Goal: Information Seeking & Learning: Learn about a topic

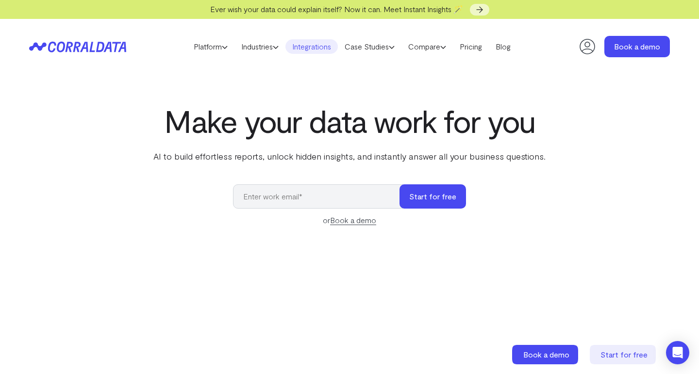
click at [327, 51] on link "Integrations" at bounding box center [312, 46] width 52 height 15
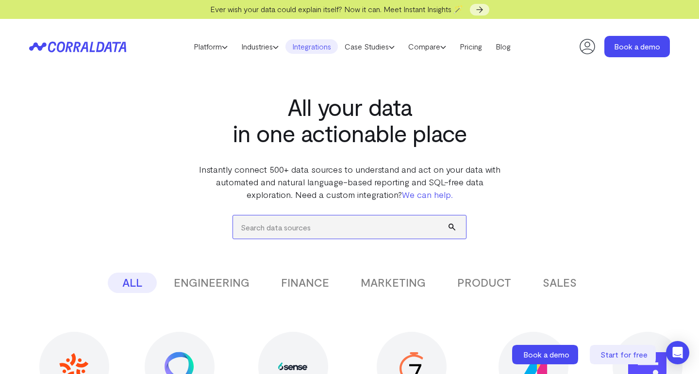
click at [278, 224] on input "search" at bounding box center [349, 227] width 233 height 23
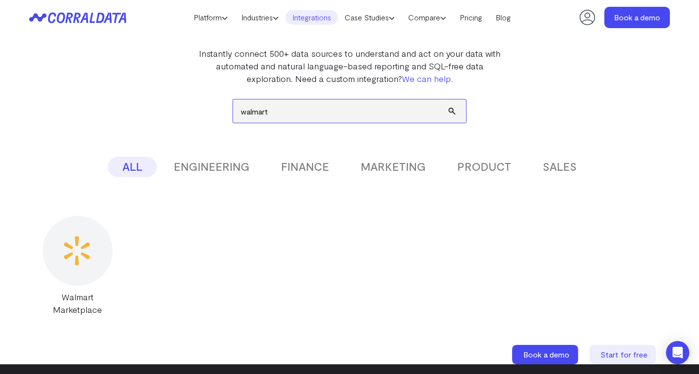
scroll to position [99, 0]
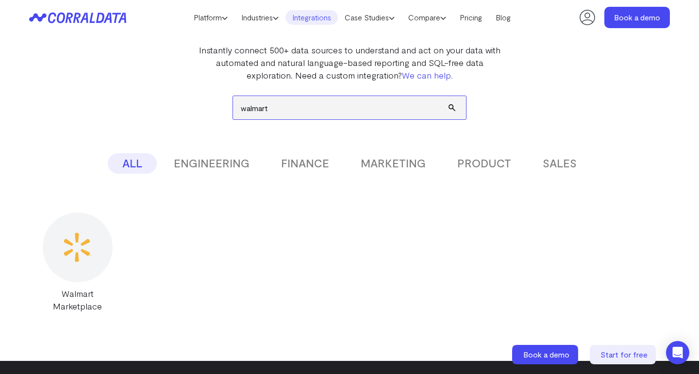
type input "walmart"
click at [81, 264] on div at bounding box center [78, 248] width 70 height 70
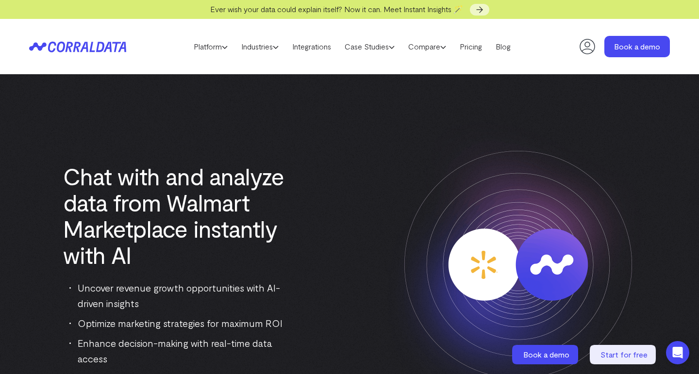
click at [75, 160] on div "Chat with and analyze data from Walmart Marketplace instantly with AI Uncover r…" at bounding box center [349, 265] width 641 height 304
click at [77, 52] on icon at bounding box center [77, 46] width 97 height 11
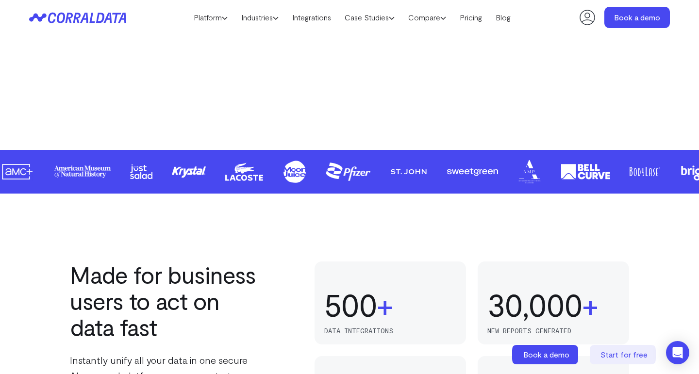
scroll to position [429, 0]
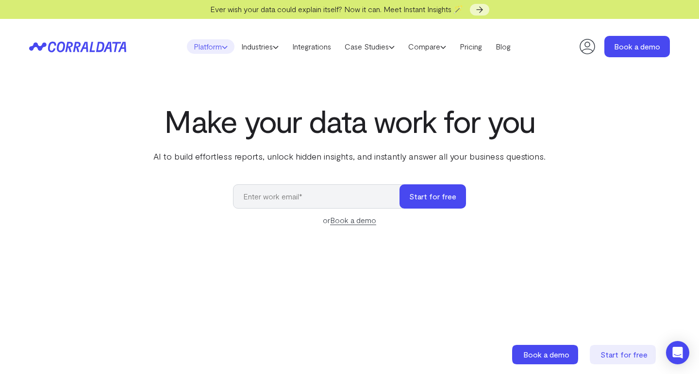
click at [209, 48] on link "Platform" at bounding box center [211, 46] width 48 height 15
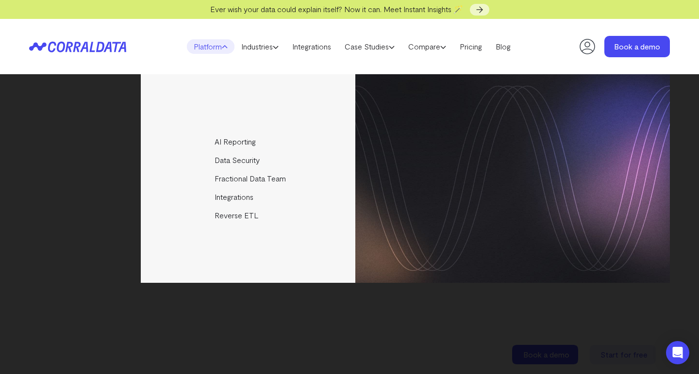
click at [71, 216] on div "AI Reporting Use AI to effortlessly answer any business questions from all your…" at bounding box center [349, 178] width 641 height 209
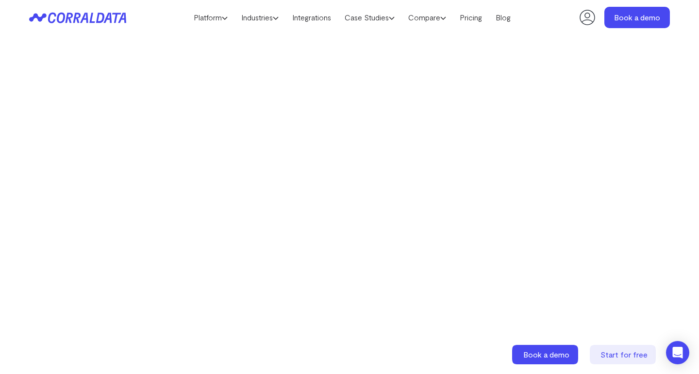
scroll to position [168, 0]
click at [393, 20] on icon at bounding box center [392, 18] width 6 height 6
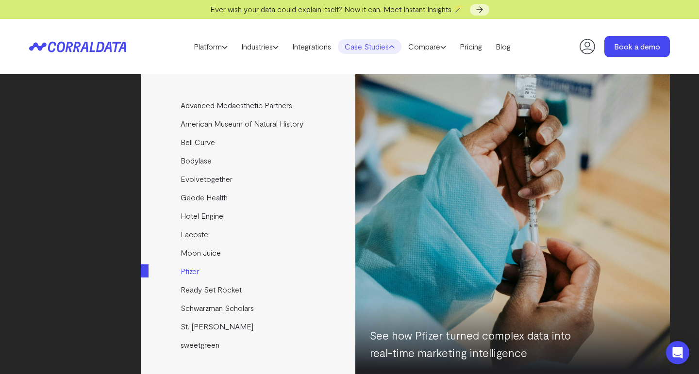
click at [191, 268] on link "Pfizer" at bounding box center [249, 271] width 216 height 18
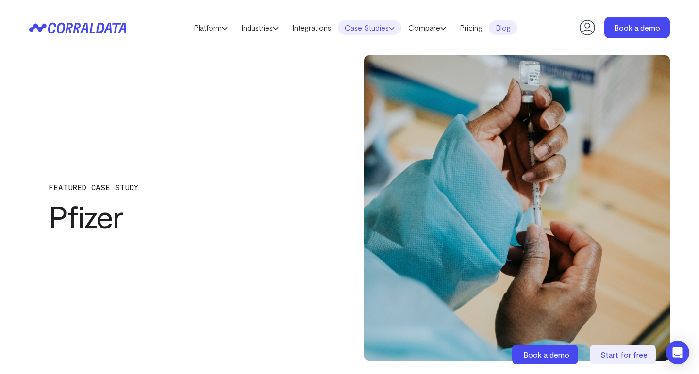
click at [369, 28] on link "Case Studies" at bounding box center [370, 27] width 64 height 15
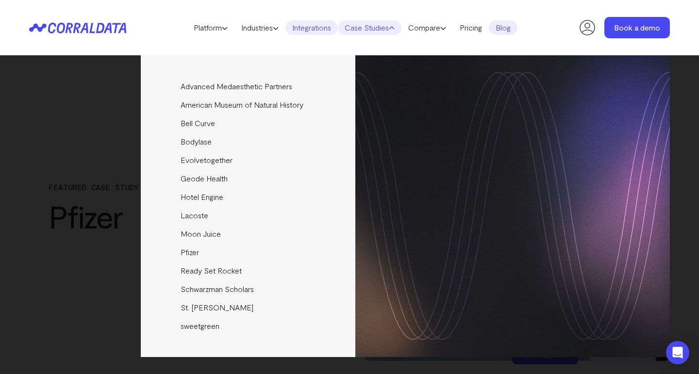
click at [321, 27] on link "Integrations" at bounding box center [312, 27] width 52 height 15
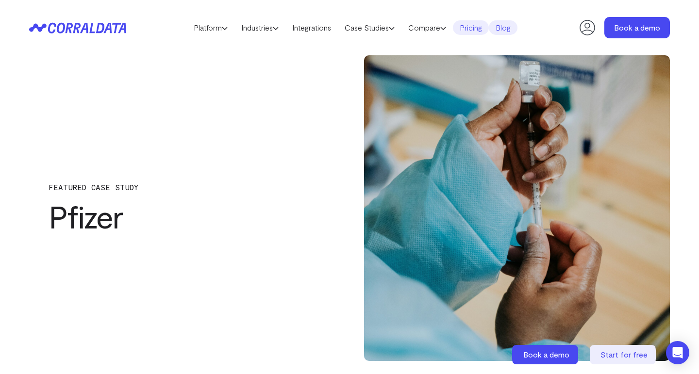
click at [479, 27] on link "Pricing" at bounding box center [471, 27] width 36 height 15
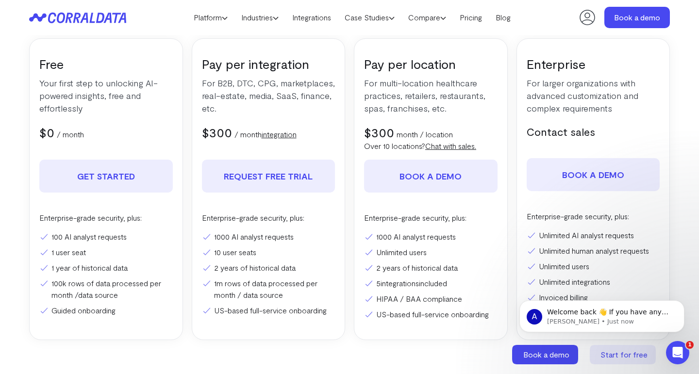
scroll to position [170, 0]
